Goal: Submit feedback/report problem

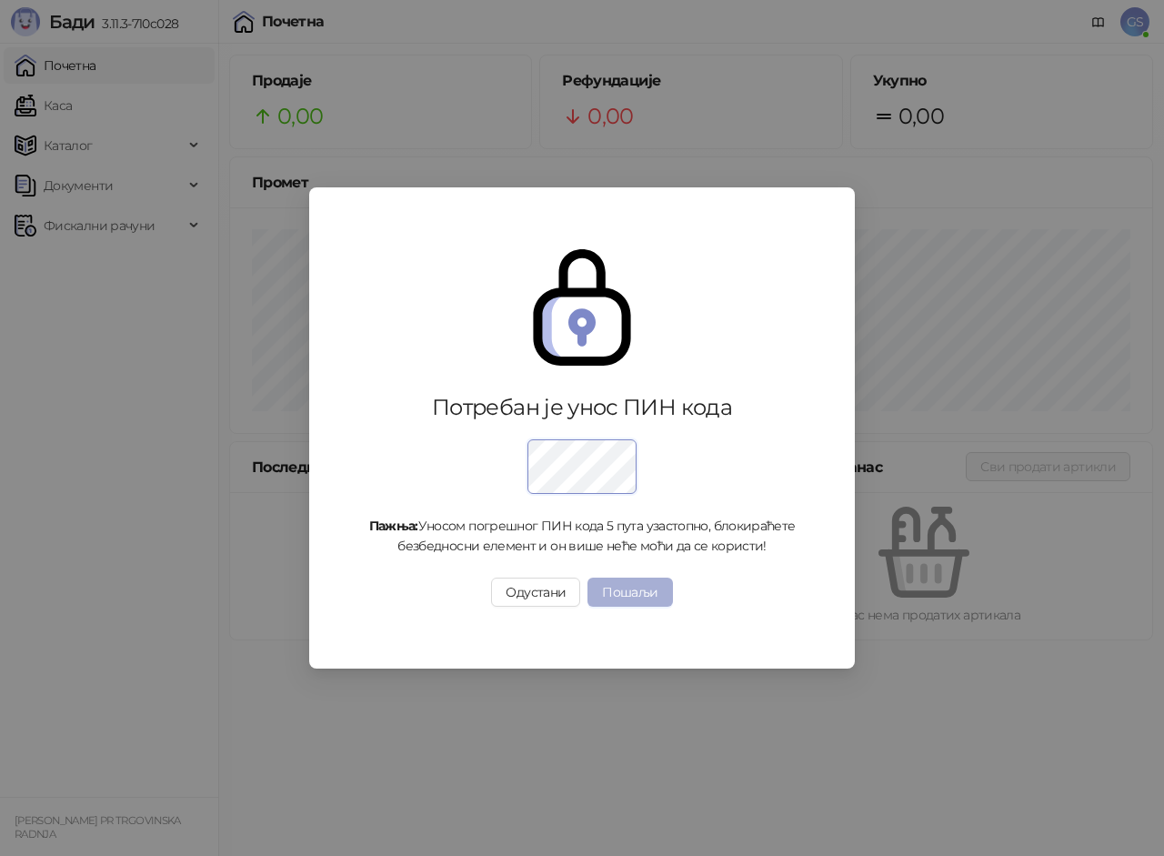
click at [627, 591] on button "Пошаљи" at bounding box center [630, 592] width 85 height 29
